Goal: Check status: Check status

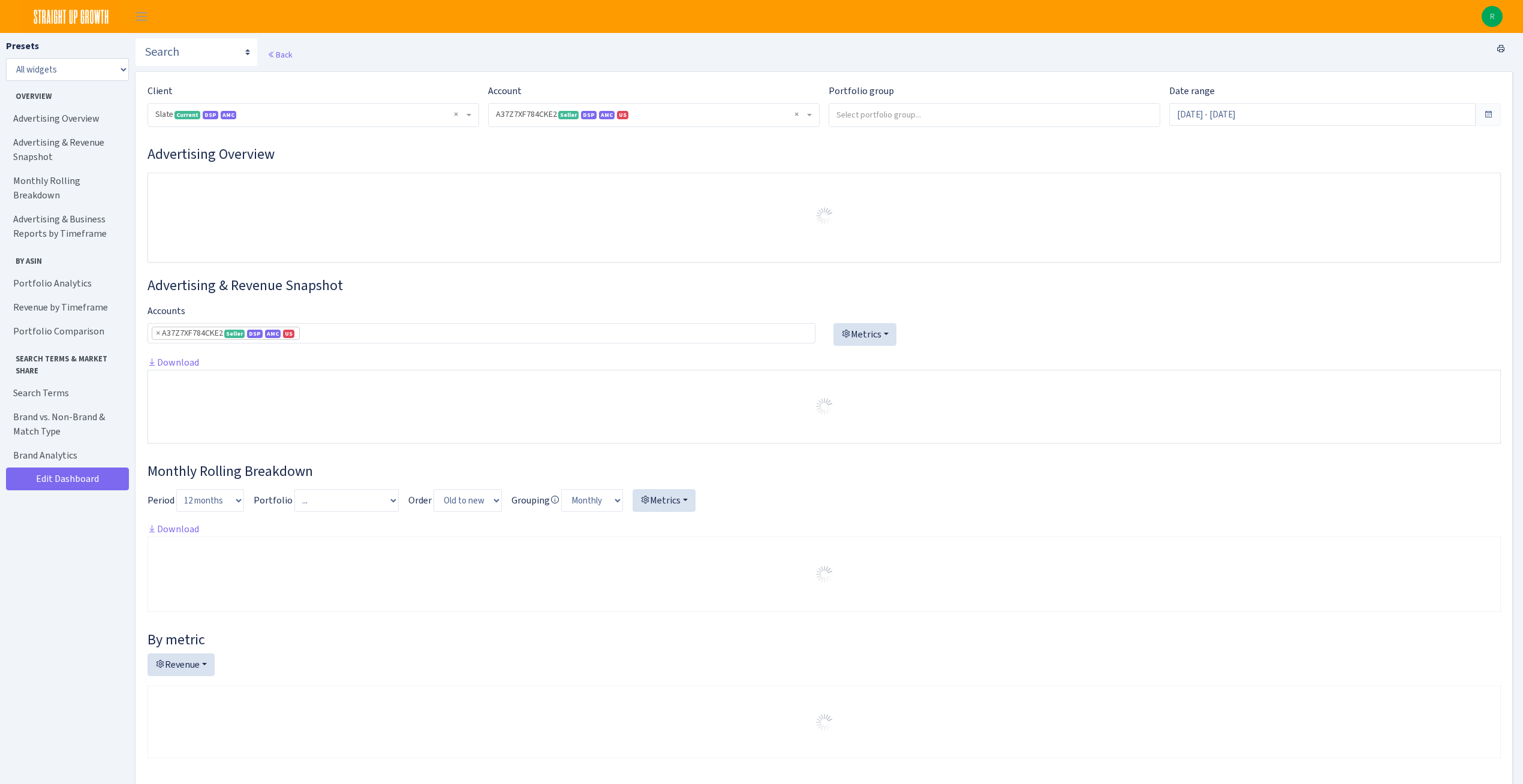
select select "2829161462337174"
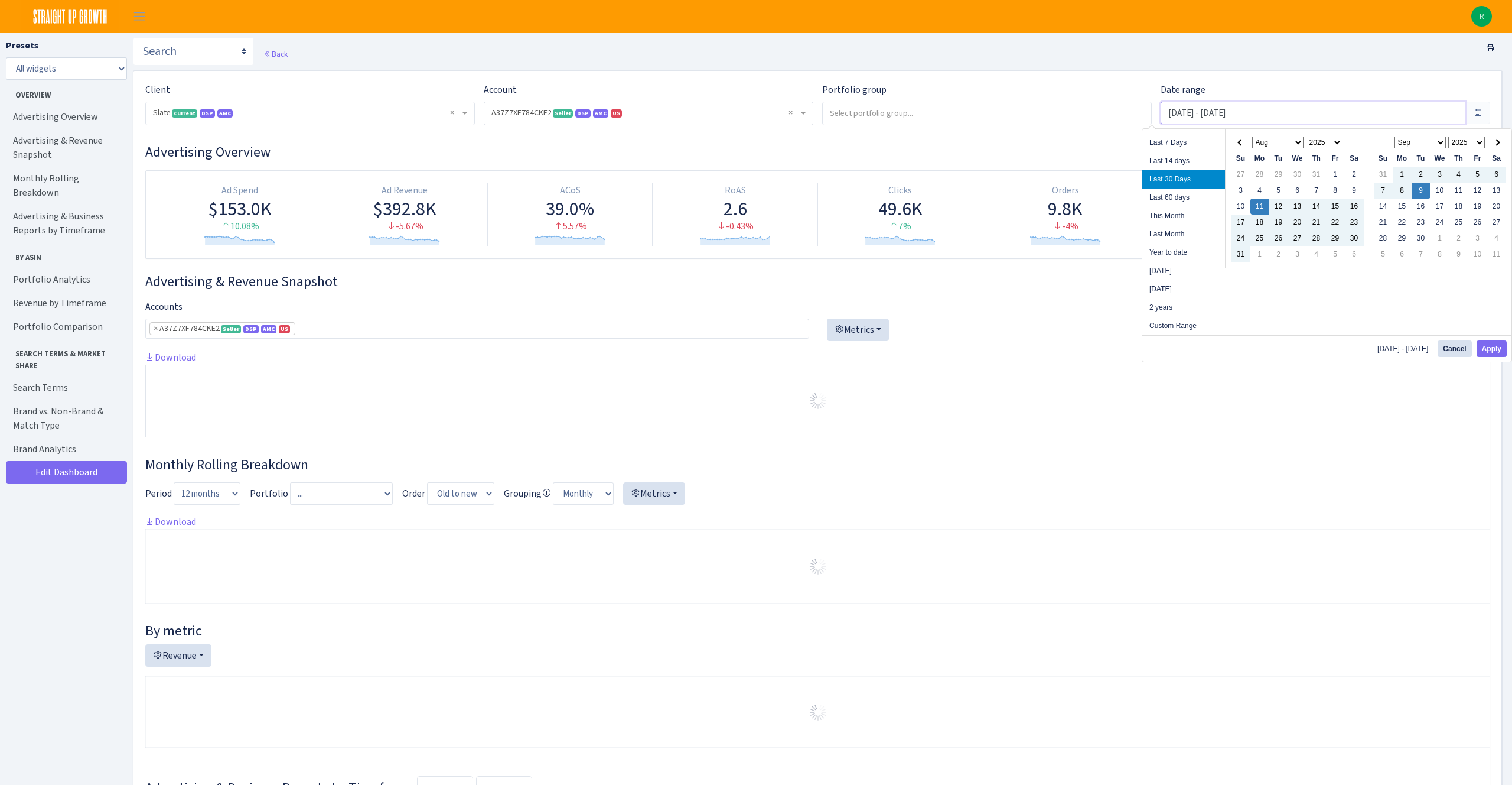
click at [1278, 111] on input "[DATE] - [DATE]" at bounding box center [1313, 112] width 305 height 22
click at [1188, 200] on li "Last 60 days" at bounding box center [1184, 197] width 83 height 18
type input "[DATE] - [DATE]"
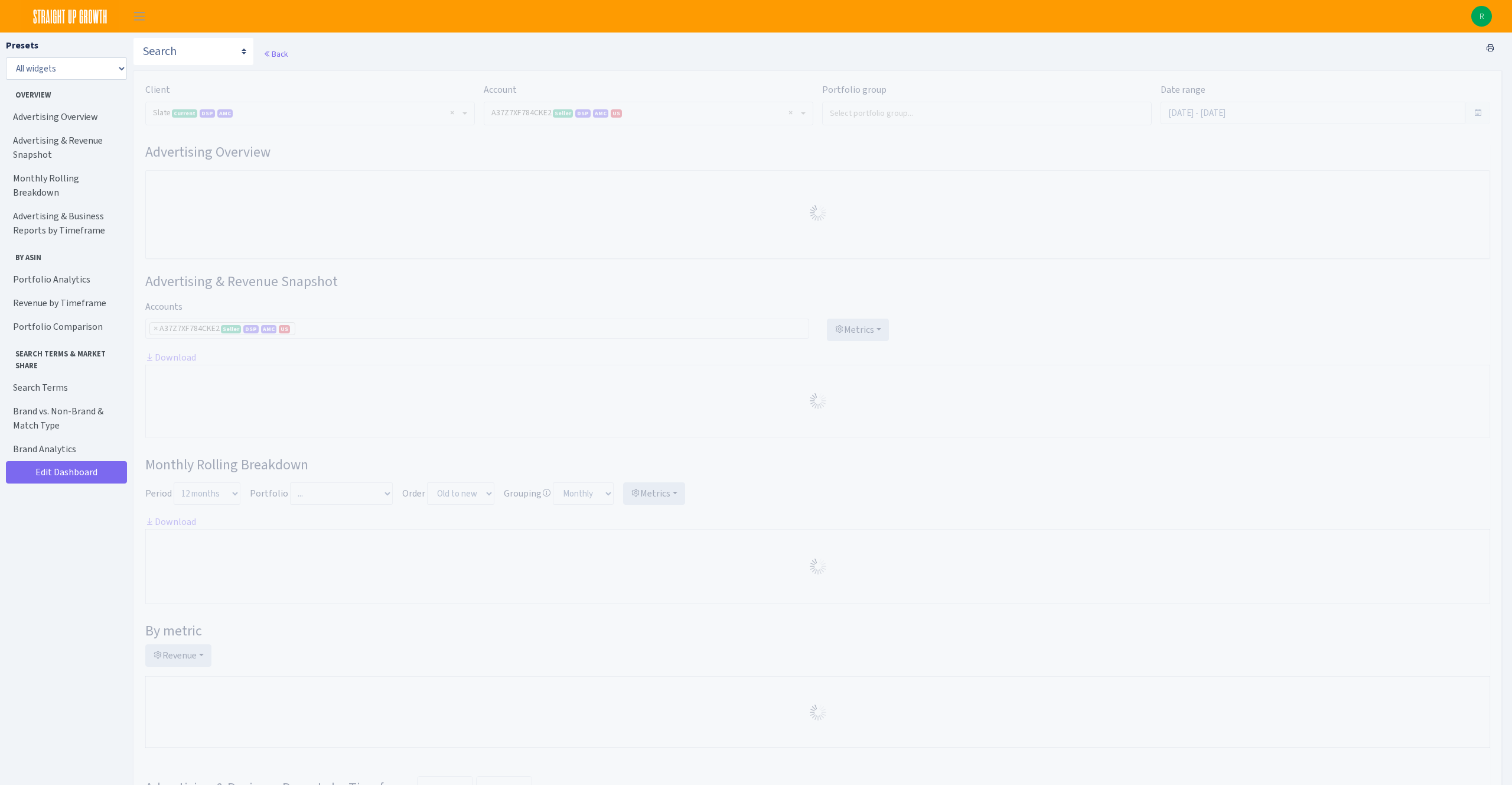
select select "2829161462337174"
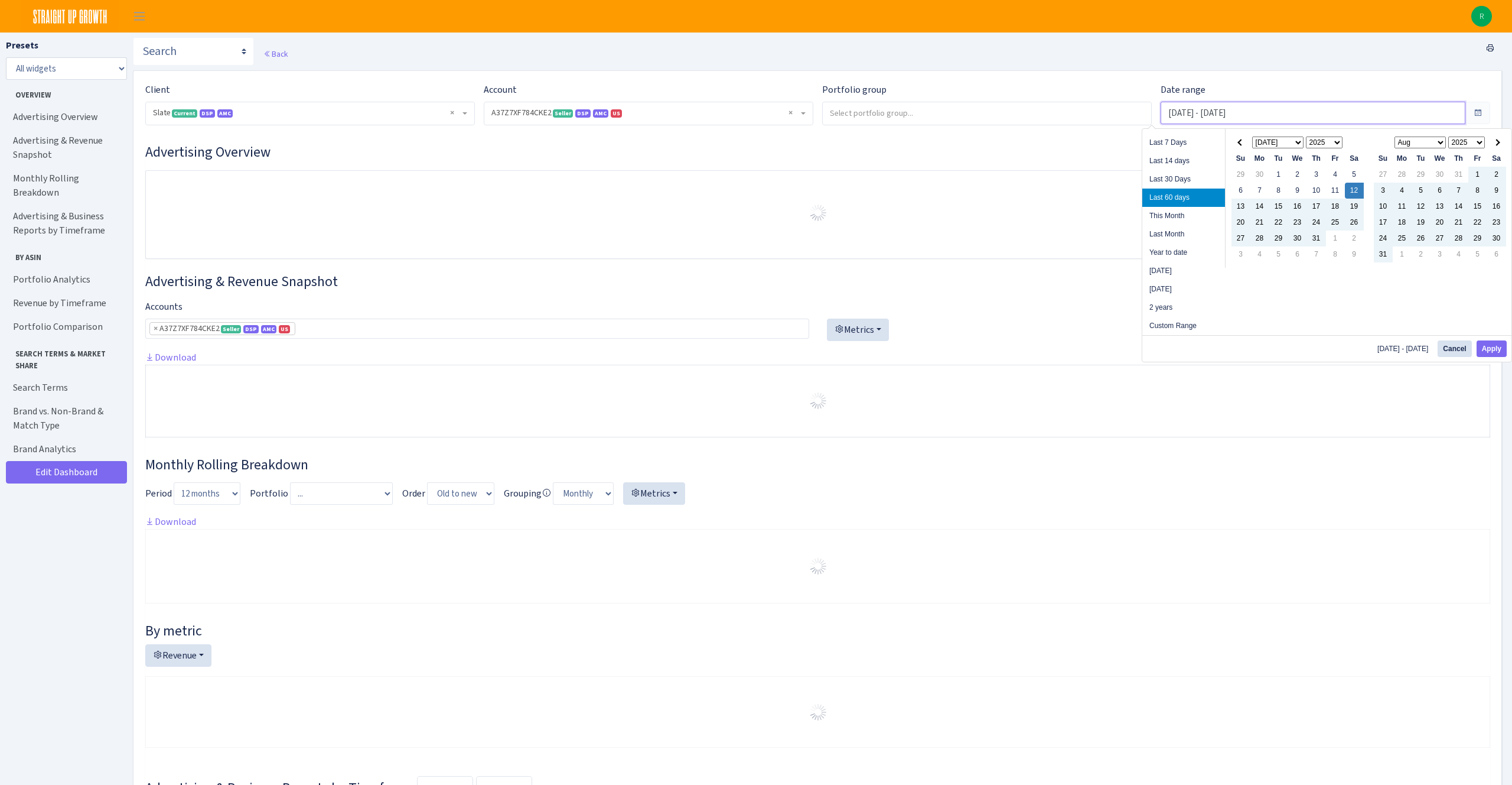
click at [1318, 117] on input "Jul 12, 2025 - Sep 9, 2025" at bounding box center [1313, 112] width 305 height 22
click at [1194, 175] on li "Last 30 Days" at bounding box center [1184, 179] width 83 height 18
type input "Aug 11, 2025 - Sep 9, 2025"
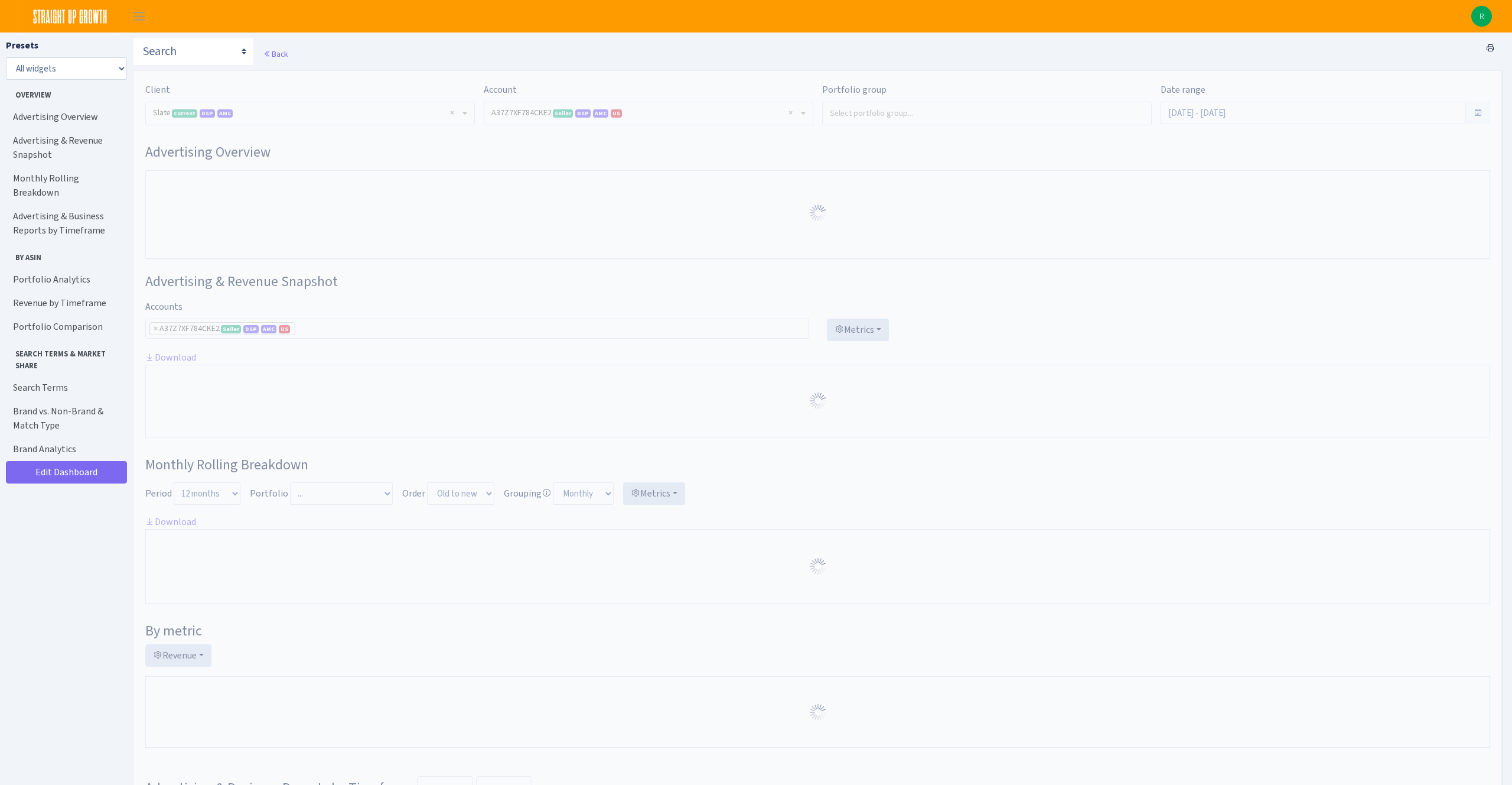
select select "2829161462337174"
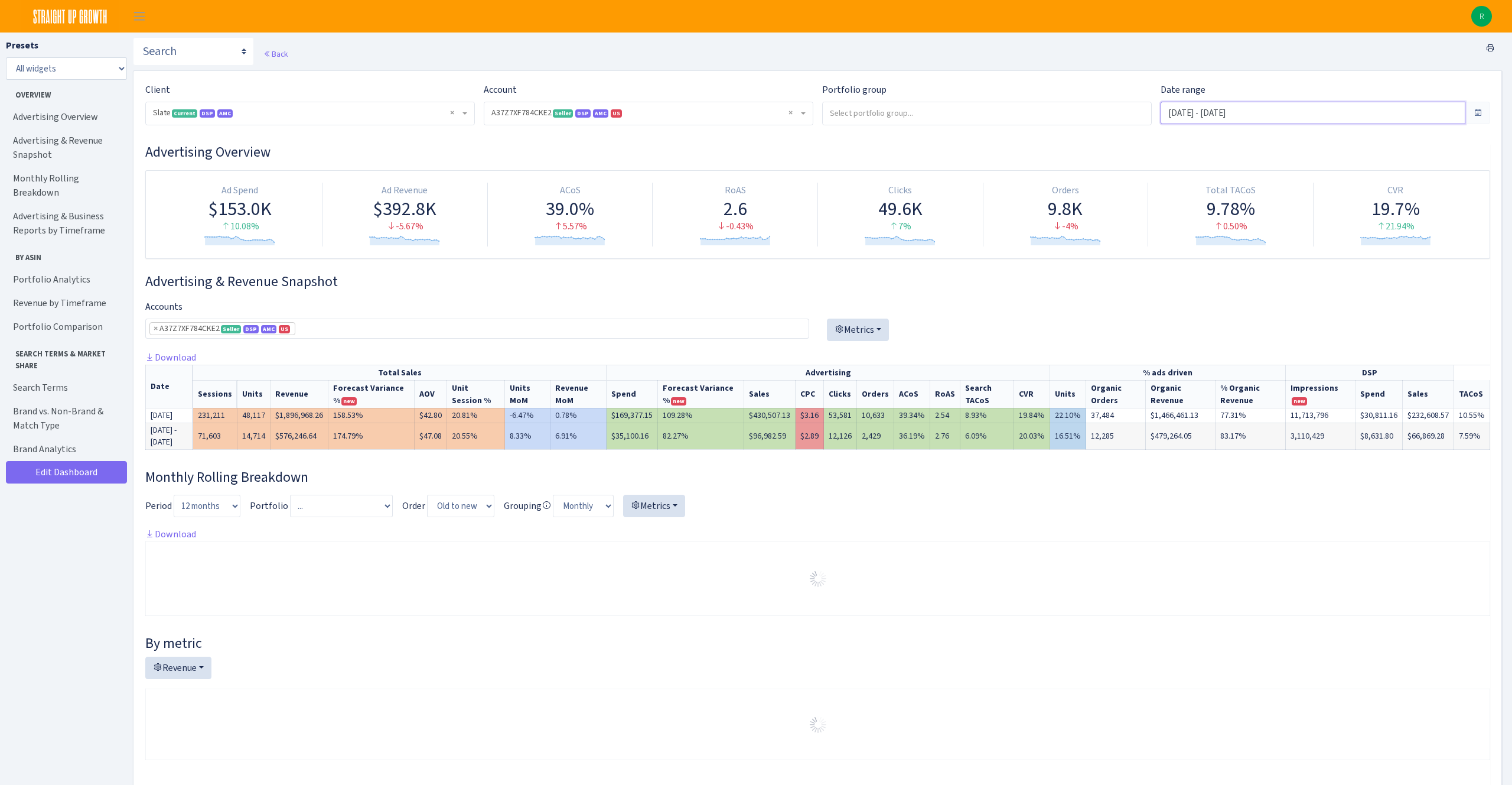
click at [1272, 106] on input "Aug 11, 2025 - Sep 9, 2025" at bounding box center [1313, 112] width 305 height 22
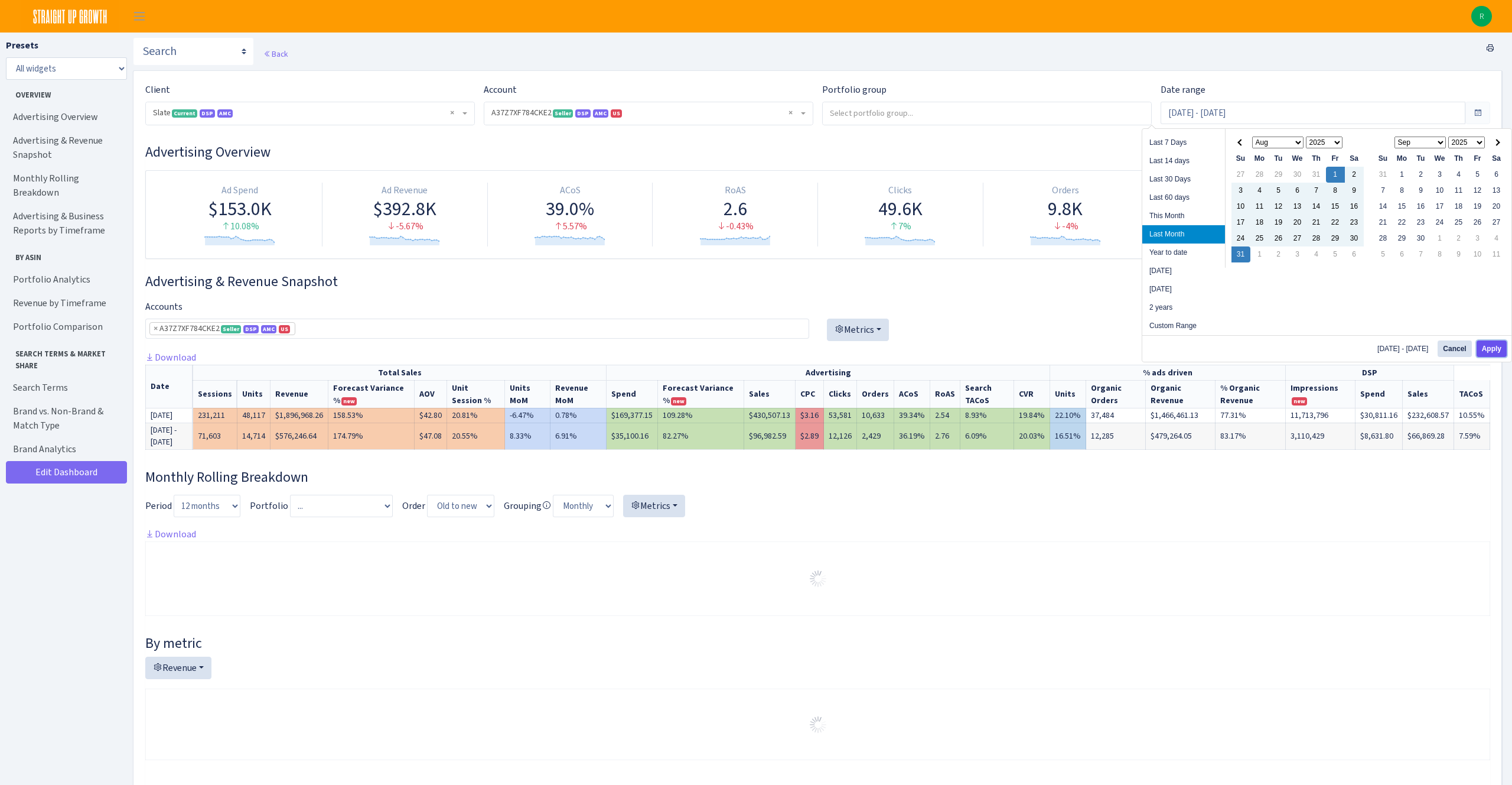
click at [1494, 354] on button "Apply" at bounding box center [1492, 348] width 30 height 17
type input "Aug 1, 2025 - Aug 31, 2025"
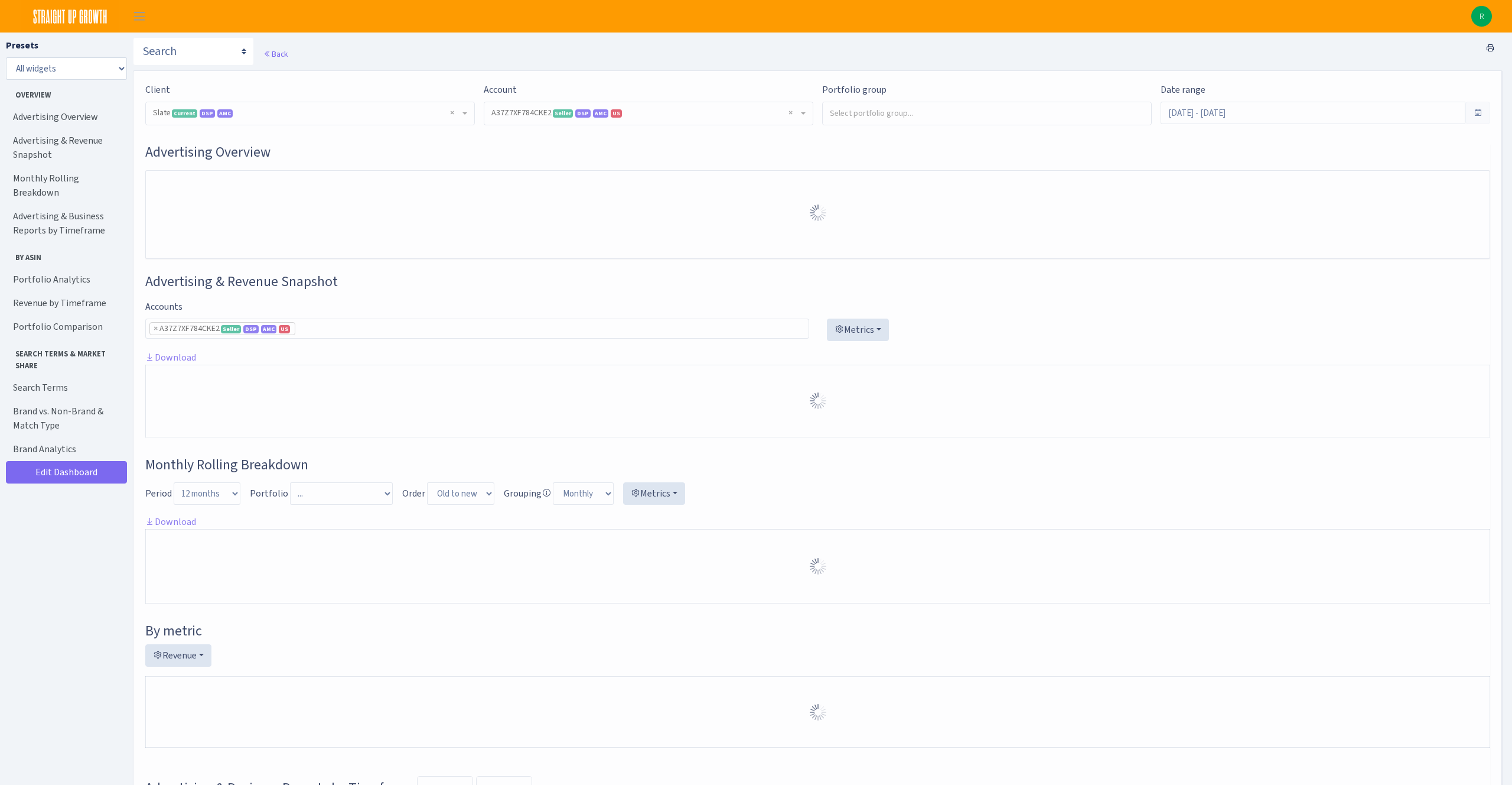
select select "2829161462337174"
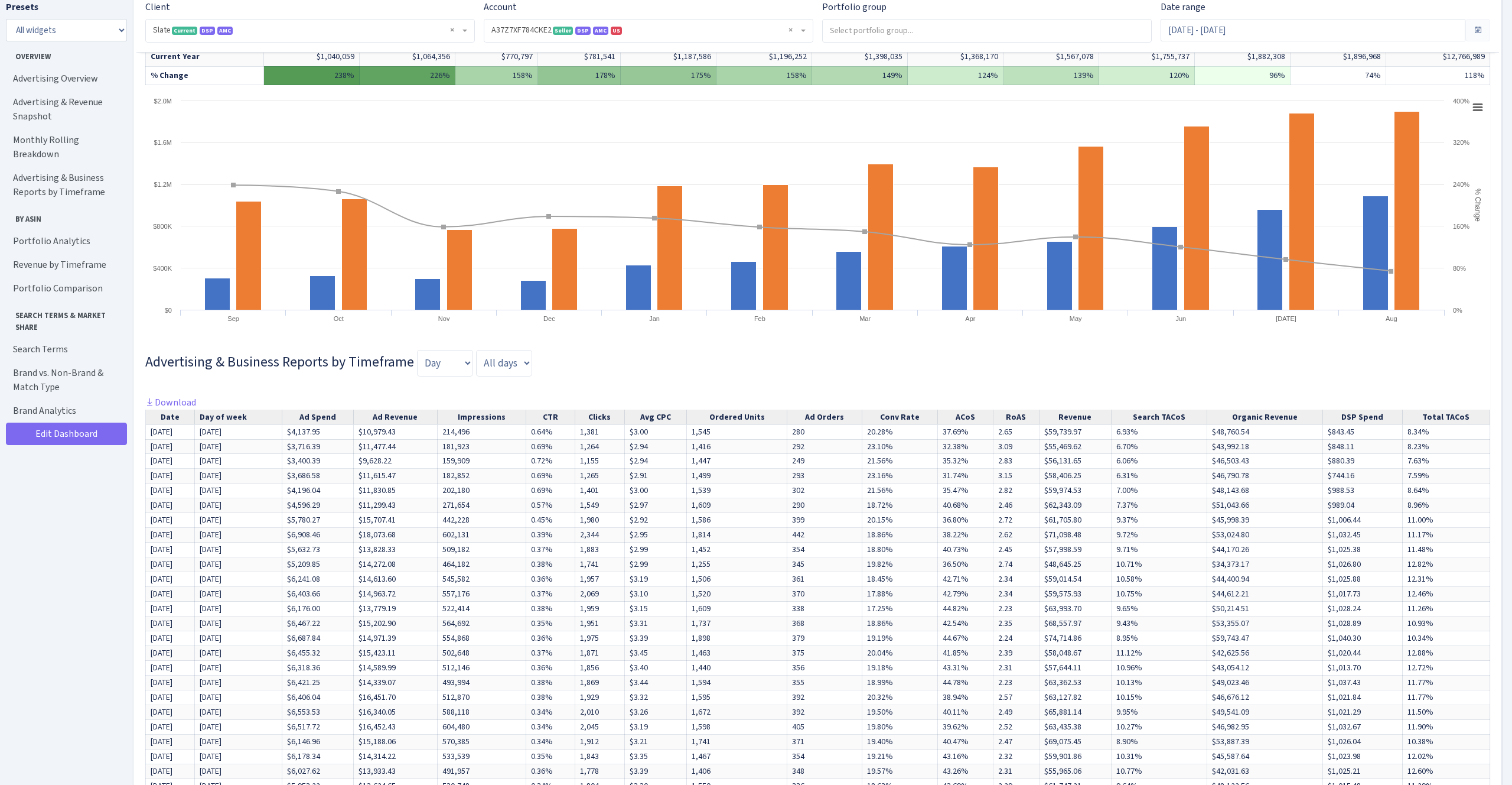
scroll to position [349, 0]
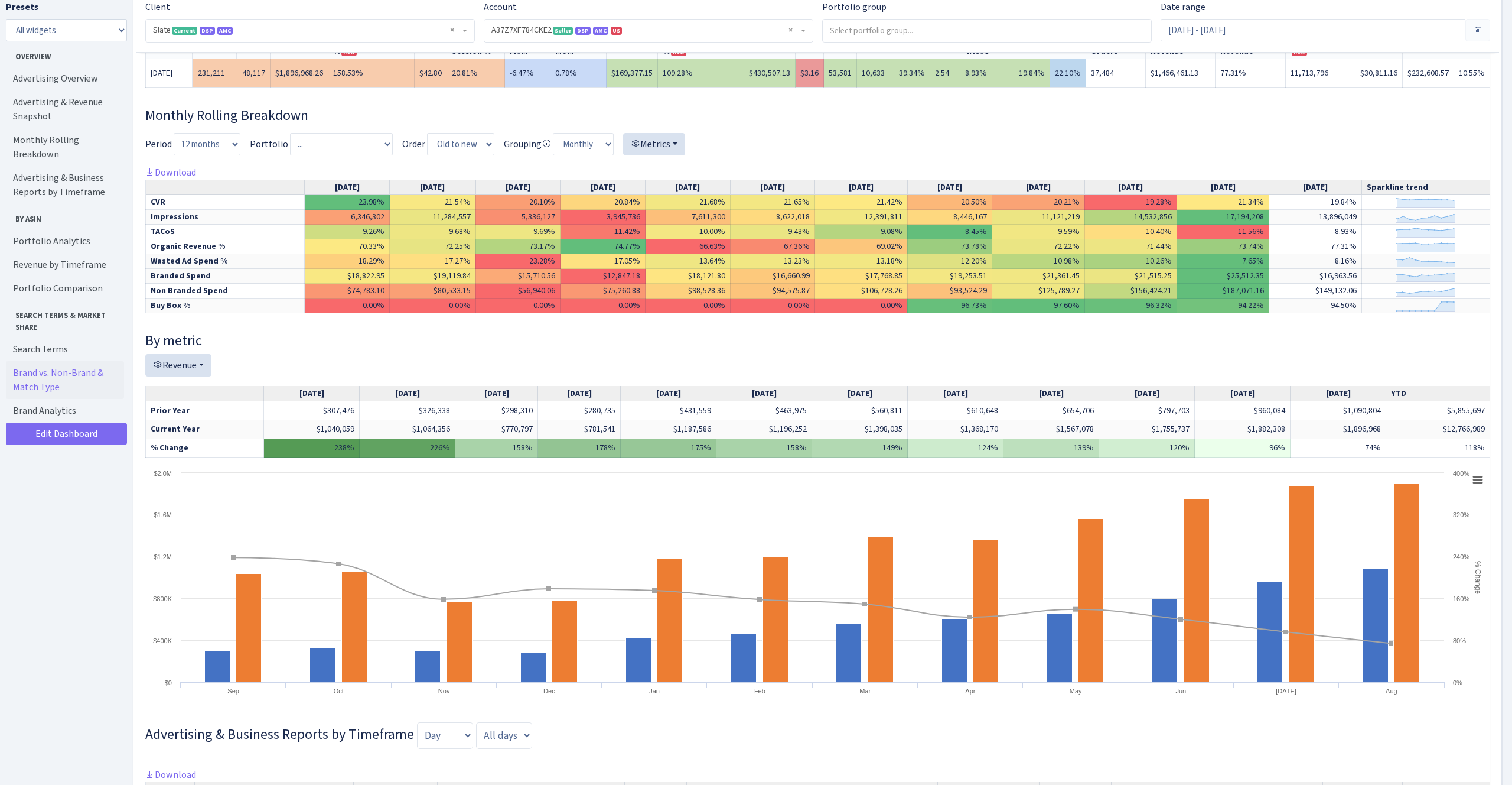
click at [74, 361] on link "Brand vs. Non-Brand & Match Type" at bounding box center [65, 380] width 118 height 38
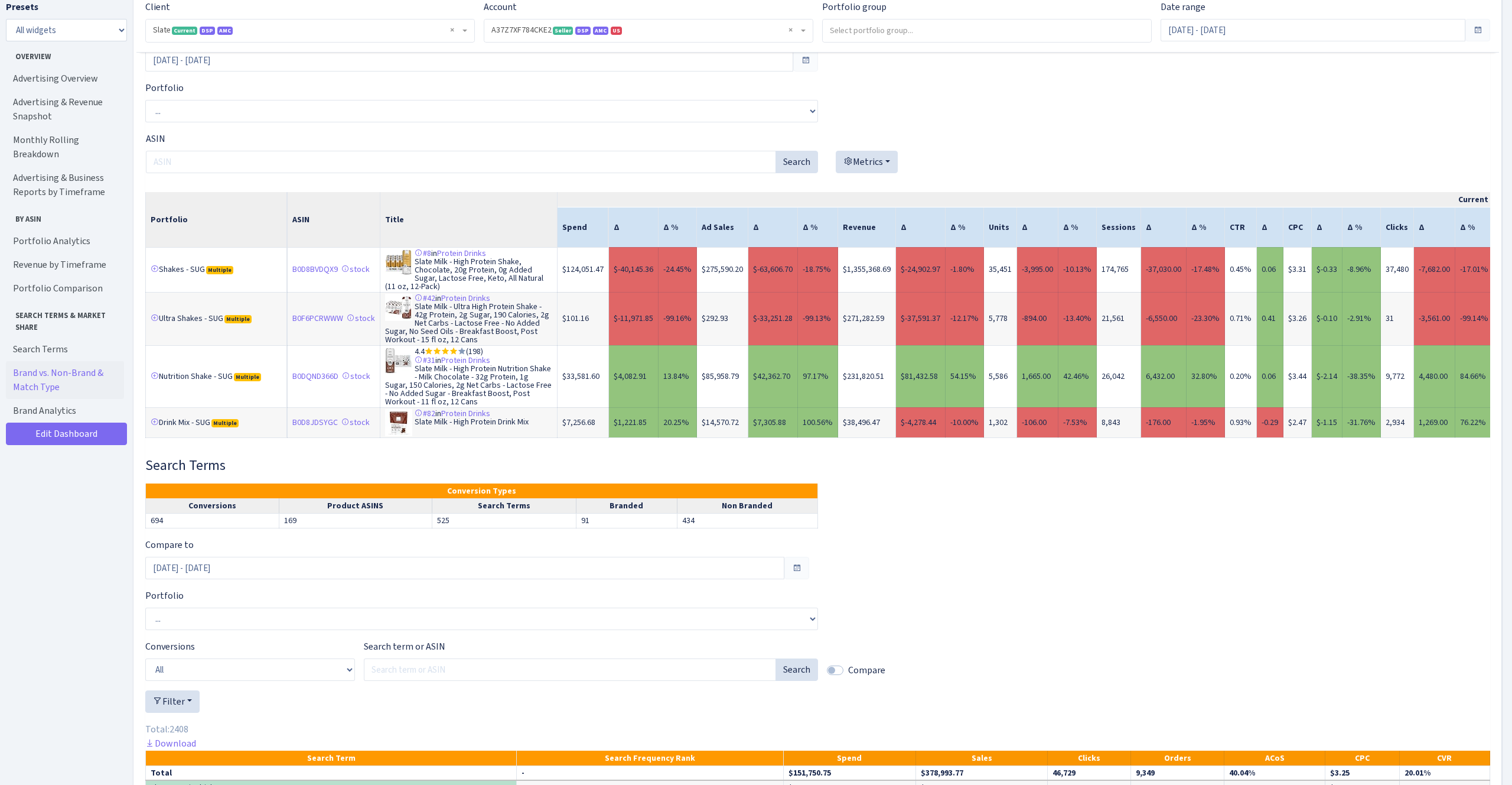
scroll to position [3234, 0]
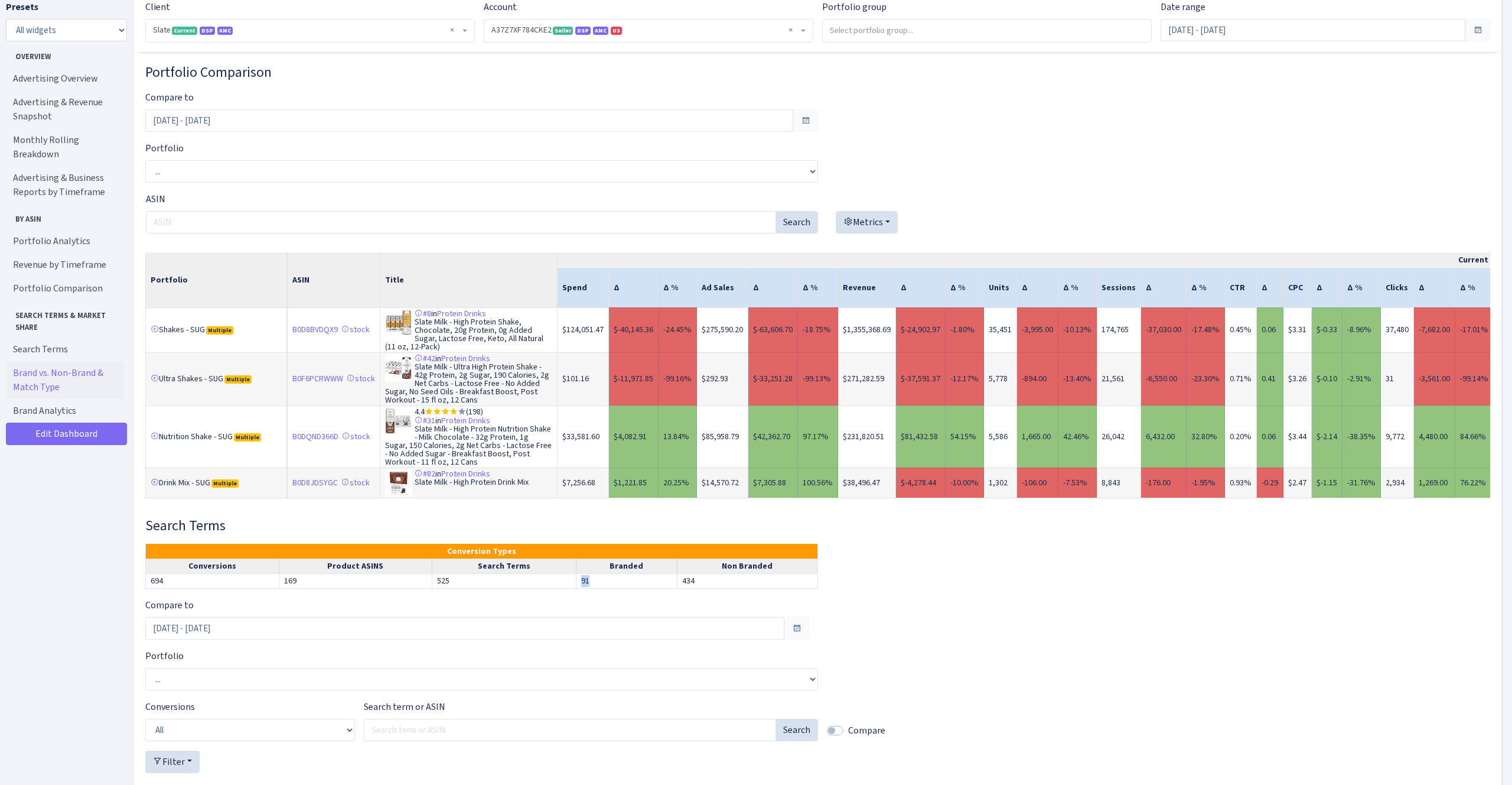
drag, startPoint x: 605, startPoint y: 558, endPoint x: 580, endPoint y: 559, distance: 25.0
click at [580, 573] on td "91" at bounding box center [627, 580] width 101 height 15
click at [602, 598] on div "Compare to Jul 1, 2025 - Jul 31, 2025" at bounding box center [481, 619] width 673 height 42
